Goal: Task Accomplishment & Management: Manage account settings

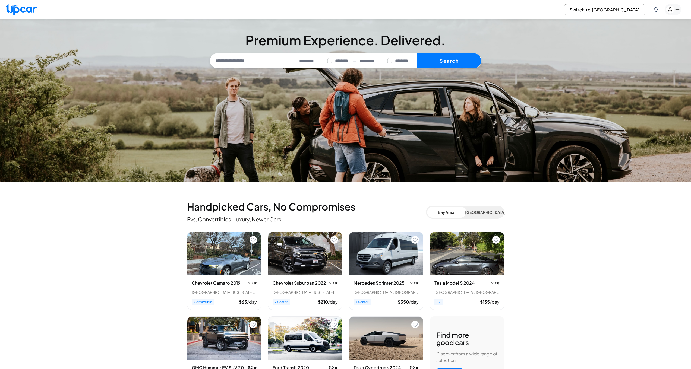
select select "********"
click at [635, 11] on button "Switch to [GEOGRAPHIC_DATA]" at bounding box center [604, 9] width 81 height 11
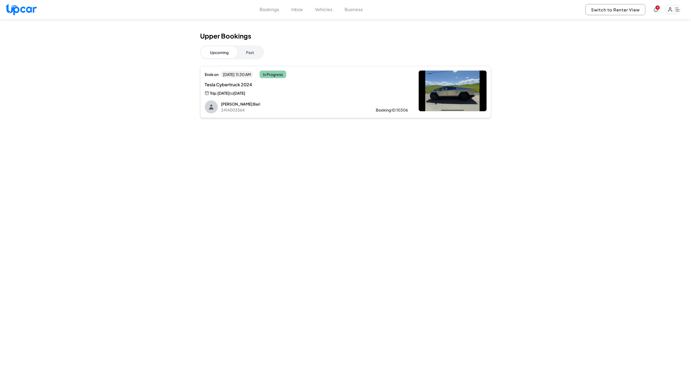
click at [274, 96] on div "Ends [DATE][DATE] 11:30 AM In Progress Tesla Cybertruck 2024 Trip: [DATE] to [D…" at bounding box center [306, 92] width 203 height 43
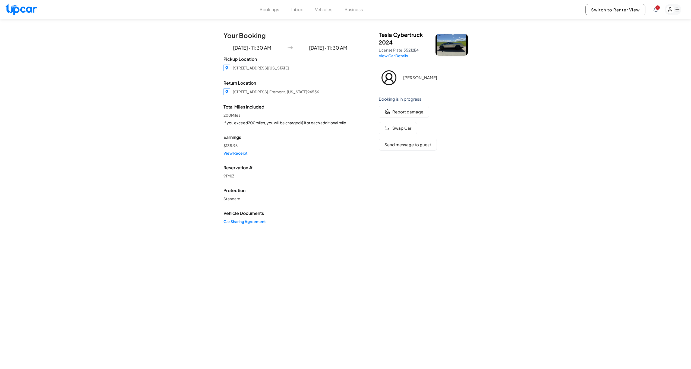
click at [272, 11] on button "Bookings" at bounding box center [270, 9] width 20 height 7
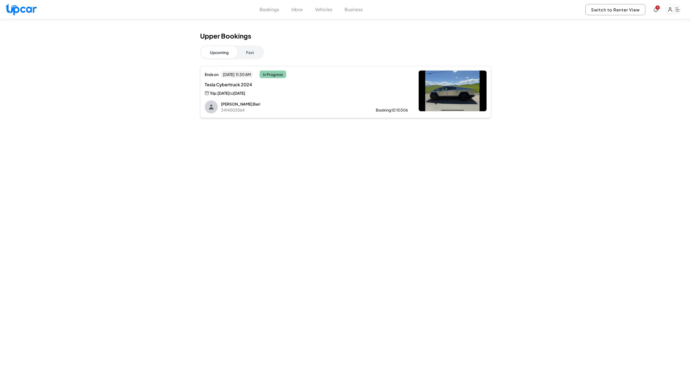
click at [299, 11] on button "Inbox" at bounding box center [296, 9] width 11 height 7
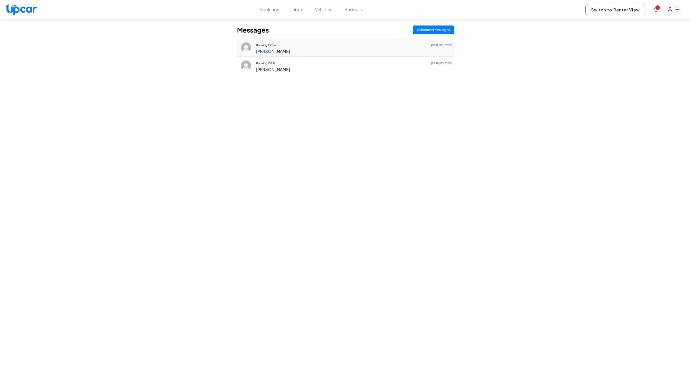
click at [289, 47] on p "Booking 10306 [DATE] 02:29 PM" at bounding box center [354, 45] width 196 height 8
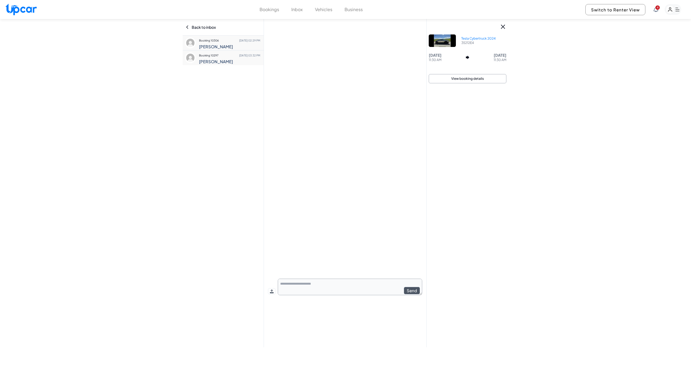
click at [210, 58] on p "Booking 10297 [DATE] 03:32 PM" at bounding box center [229, 56] width 61 height 8
click at [442, 79] on button "View booking details" at bounding box center [468, 78] width 78 height 9
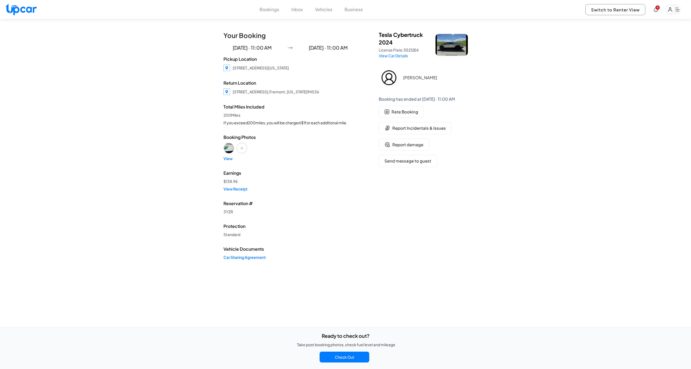
click at [227, 148] on img "View image 1" at bounding box center [229, 148] width 10 height 10
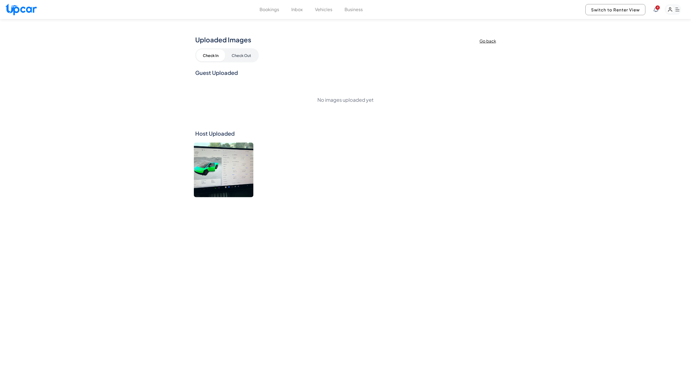
click at [233, 169] on img at bounding box center [223, 170] width 59 height 55
click at [208, 169] on img at bounding box center [223, 170] width 59 height 55
click at [235, 171] on img at bounding box center [223, 170] width 59 height 55
click at [266, 10] on button "Bookings" at bounding box center [270, 9] width 20 height 7
